Goal: Information Seeking & Learning: Learn about a topic

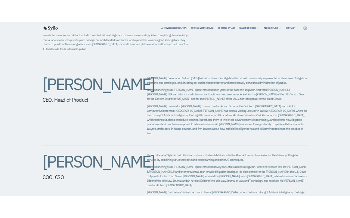
scroll to position [224, 0]
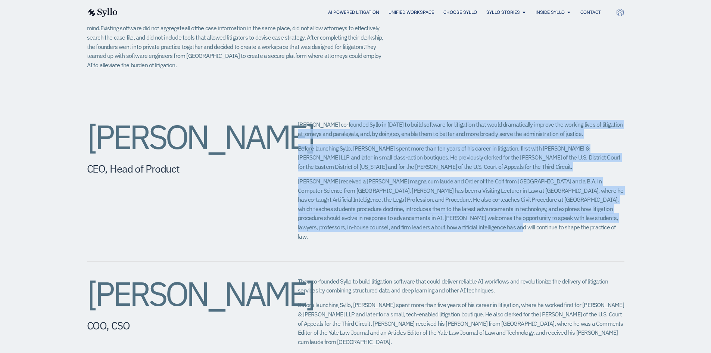
drag, startPoint x: 343, startPoint y: 124, endPoint x: 452, endPoint y: 235, distance: 155.8
click at [452, 235] on div "Jeff co-founded Syllo in 2019 to build software for litigation that would drama…" at bounding box center [461, 183] width 326 height 127
click at [452, 234] on div "Jeff co-founded Syllo in 2019 to build software for litigation that would drama…" at bounding box center [461, 183] width 326 height 127
drag, startPoint x: 452, startPoint y: 234, endPoint x: 436, endPoint y: 120, distance: 115.7
click at [436, 120] on div "Jeff co-founded Syllo in 2019 to build software for litigation that would drama…" at bounding box center [461, 183] width 326 height 127
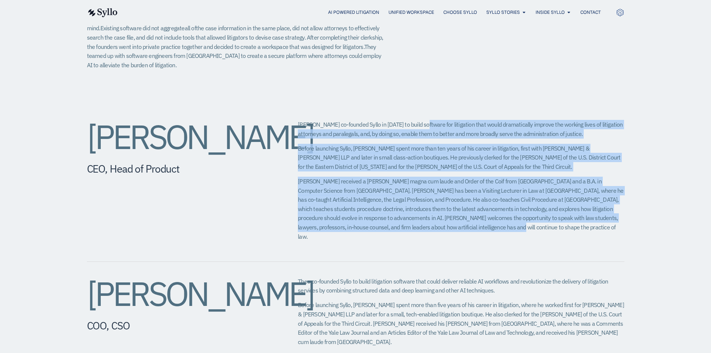
click at [436, 120] on p "Jeff co-founded Syllo in 2019 to build software for litigation that would drama…" at bounding box center [461, 129] width 326 height 18
drag, startPoint x: 436, startPoint y: 120, endPoint x: 457, endPoint y: 225, distance: 107.6
click at [457, 225] on div "Jeff co-founded Syllo in 2019 to build software for litigation that would drama…" at bounding box center [461, 183] width 326 height 127
click at [457, 225] on p "Jeff received a J.D. magna cum laude and Order of the Coif from Georgetown Univ…" at bounding box center [461, 209] width 326 height 64
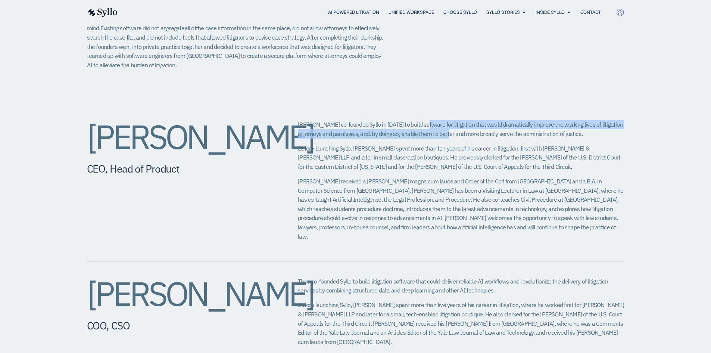
drag, startPoint x: 457, startPoint y: 225, endPoint x: 437, endPoint y: 134, distance: 93.4
click at [437, 134] on div "Jeff co-founded Syllo in 2019 to build software for litigation that would drama…" at bounding box center [461, 183] width 326 height 127
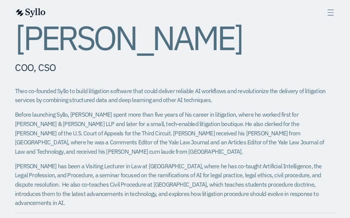
scroll to position [635, 0]
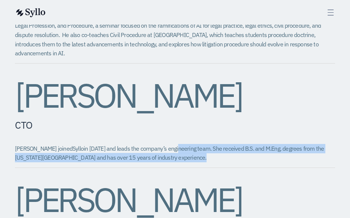
drag, startPoint x: 147, startPoint y: 123, endPoint x: 203, endPoint y: 129, distance: 55.9
click at [203, 144] on p "Amy joined Syllo in 2023 and leads the company’s engineering team. She received…" at bounding box center [175, 153] width 320 height 18
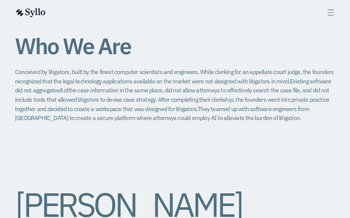
scroll to position [0, 0]
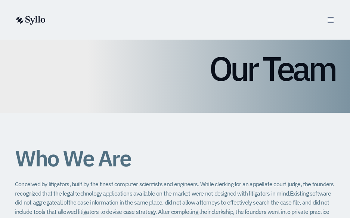
click at [332, 24] on icon at bounding box center [330, 20] width 9 height 9
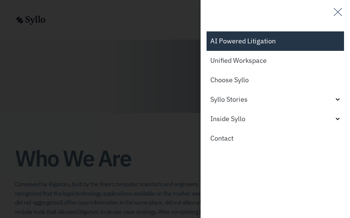
click at [250, 43] on link "AI Powered Litigation" at bounding box center [274, 40] width 137 height 19
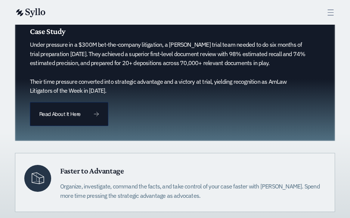
scroll to position [224, 0]
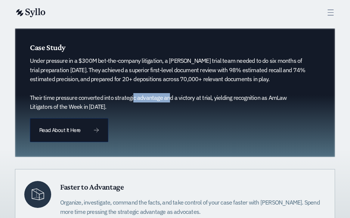
drag, startPoint x: 130, startPoint y: 97, endPoint x: 164, endPoint y: 99, distance: 33.3
click at [164, 99] on p "Under pressure in a $300M bet-the-company litigation, a [PERSON_NAME] trial tea…" at bounding box center [170, 83] width 280 height 55
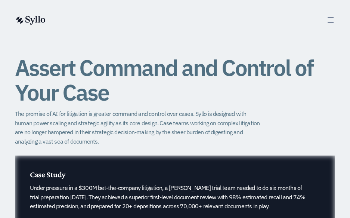
scroll to position [0, 0]
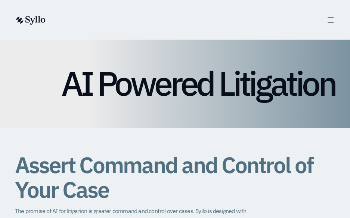
click at [330, 15] on div "AI Powered Litigation Unified Workspace Choose Syllo Syllo Stories Close Syllo …" at bounding box center [175, 20] width 320 height 10
click at [331, 20] on icon at bounding box center [330, 20] width 9 height 9
